Goal: Information Seeking & Learning: Learn about a topic

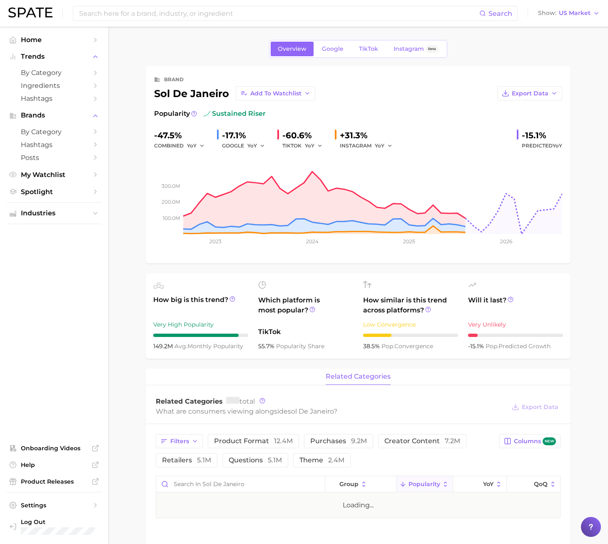
click at [131, 327] on main "Overview Google TikTok Instagram Beta brand sol de janeiro Add to Watchlist Exp…" at bounding box center [358, 464] width 500 height 874
click at [329, 16] on input at bounding box center [278, 13] width 401 height 14
click at [169, 14] on input at bounding box center [278, 13] width 401 height 14
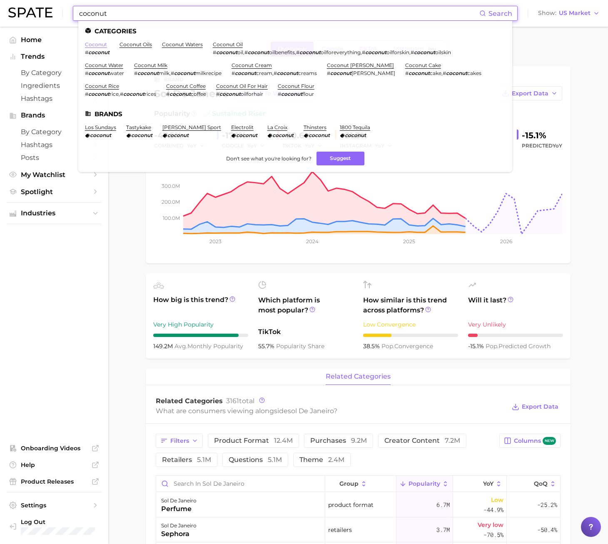
type input "coconut"
click at [104, 45] on link "coconut" at bounding box center [96, 44] width 22 height 6
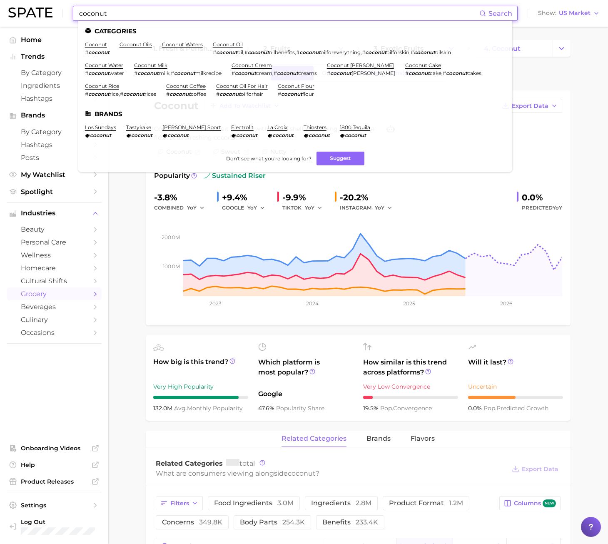
click at [129, 16] on input "coconut" at bounding box center [278, 13] width 401 height 14
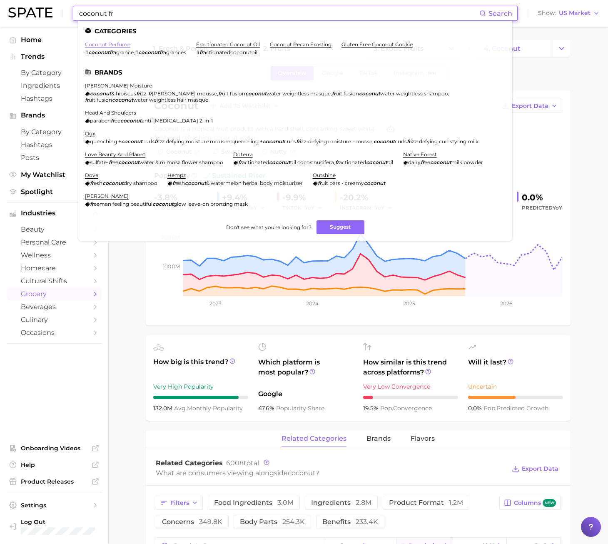
type input "coconut fr"
click at [112, 42] on link "coconut perfume" at bounding box center [107, 44] width 45 height 6
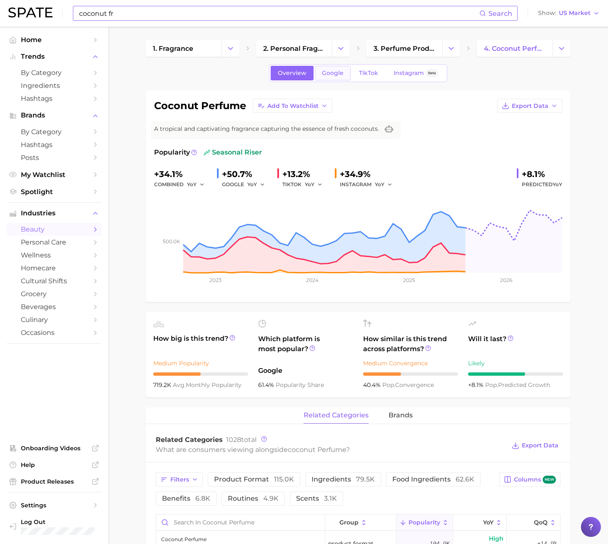
click at [323, 78] on link "Google" at bounding box center [333, 73] width 36 height 15
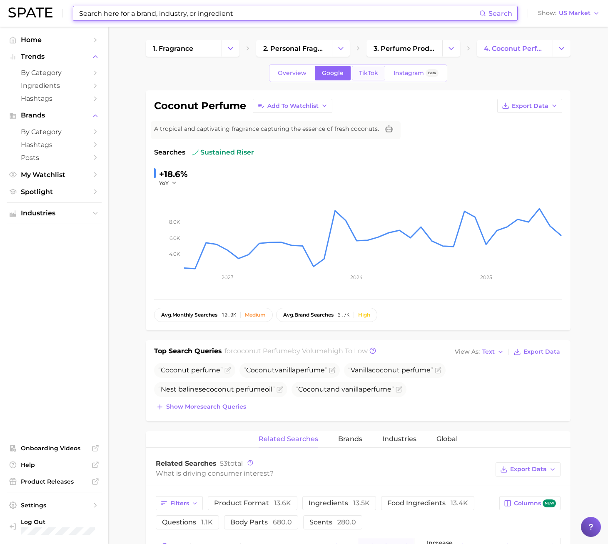
click at [368, 77] on link "TikTok" at bounding box center [368, 73] width 33 height 15
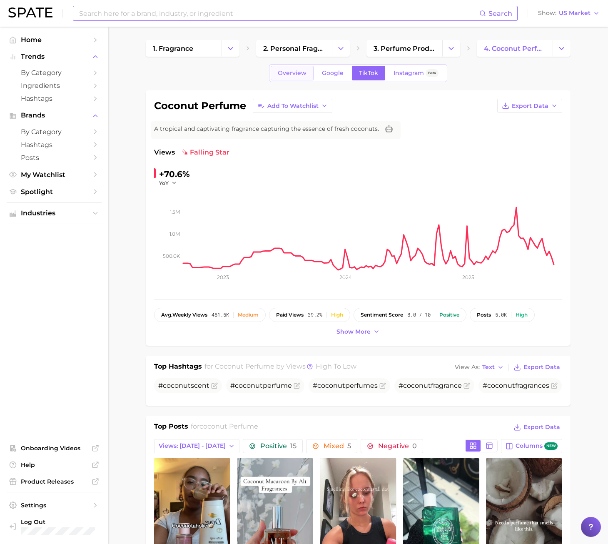
click at [299, 77] on link "Overview" at bounding box center [292, 73] width 43 height 15
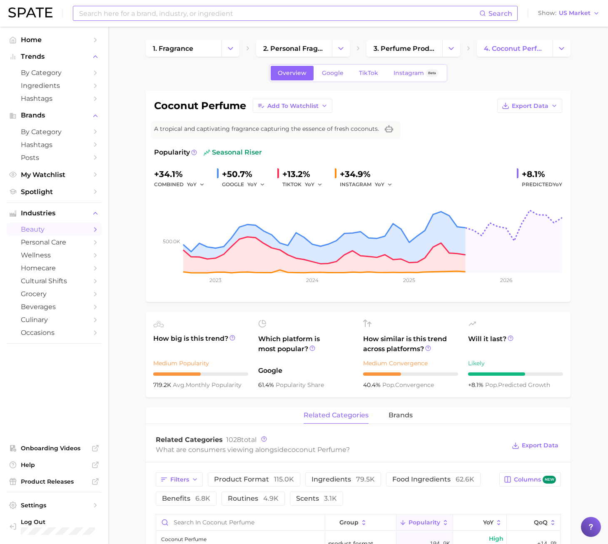
click at [142, 10] on input at bounding box center [278, 13] width 401 height 14
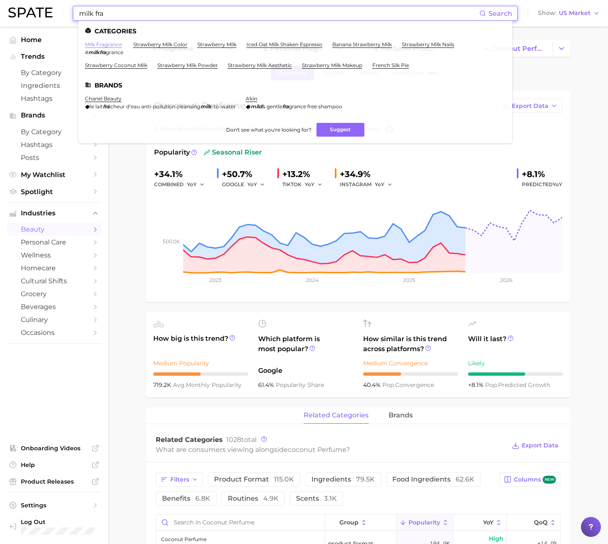
type input "milk fra"
click at [104, 43] on link "milk fragrance" at bounding box center [103, 44] width 37 height 6
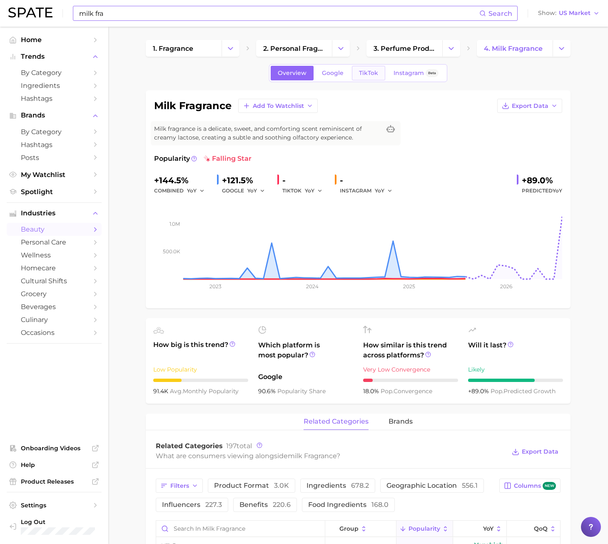
click at [366, 76] on span "TikTok" at bounding box center [368, 73] width 19 height 7
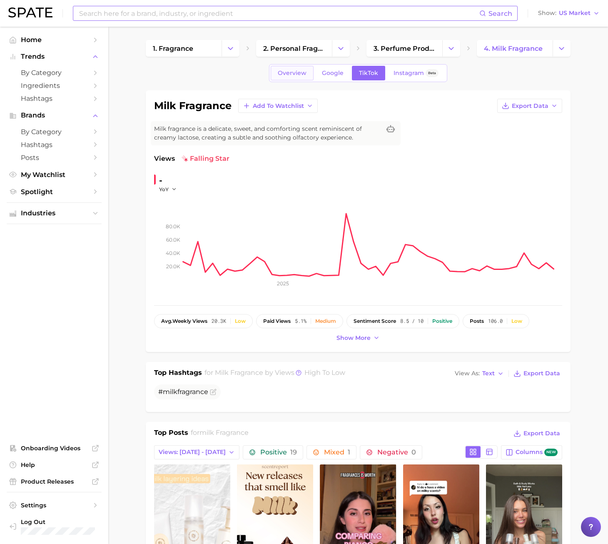
click at [283, 76] on span "Overview" at bounding box center [292, 73] width 29 height 7
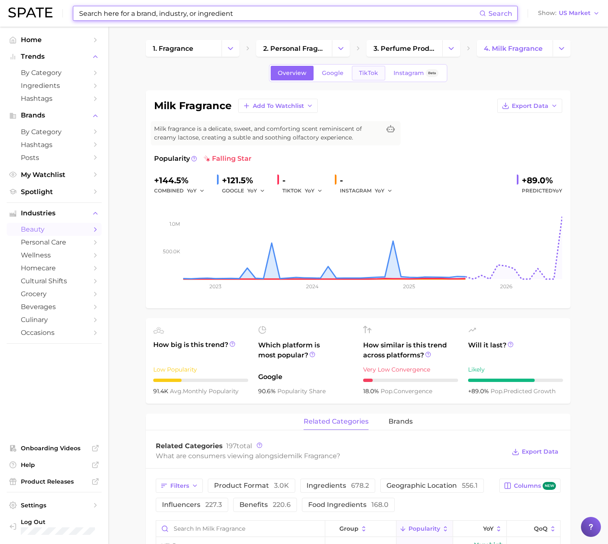
click at [371, 77] on link "TikTok" at bounding box center [368, 73] width 33 height 15
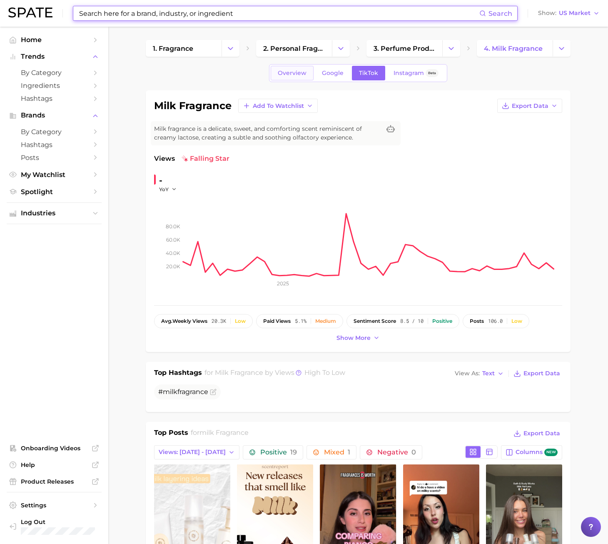
click at [298, 70] on span "Overview" at bounding box center [292, 73] width 29 height 7
